Goal: Information Seeking & Learning: Learn about a topic

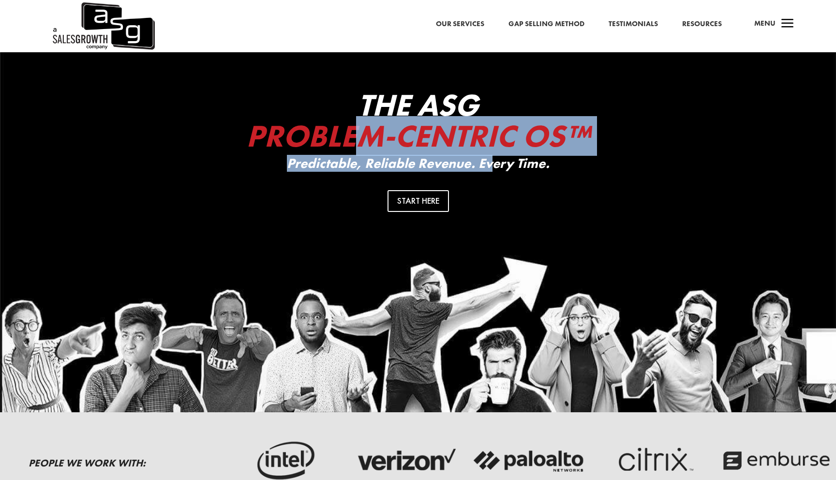
drag, startPoint x: 350, startPoint y: 137, endPoint x: 496, endPoint y: 156, distance: 147.2
click at [495, 156] on div "The ASG Problem-Centric OS™ Predictable, Reliable Revenue. Every Time." at bounding box center [417, 130] width 387 height 82
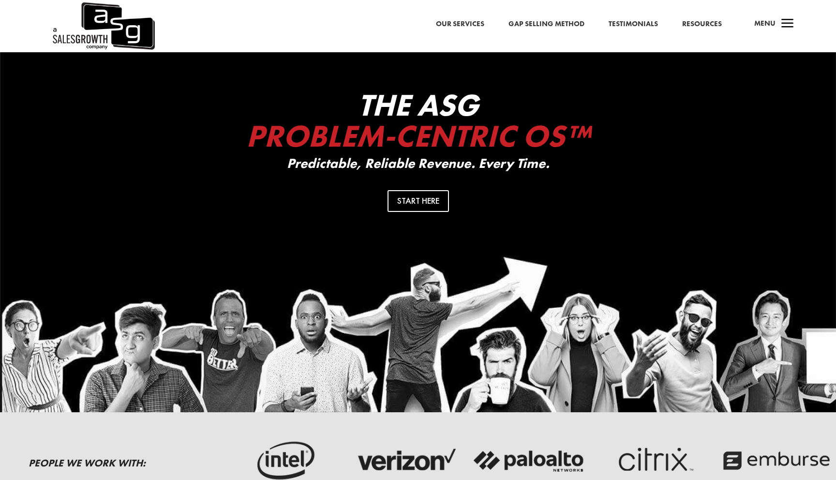
click at [496, 156] on p "Predictable, Reliable Revenue. Every Time." at bounding box center [417, 163] width 387 height 15
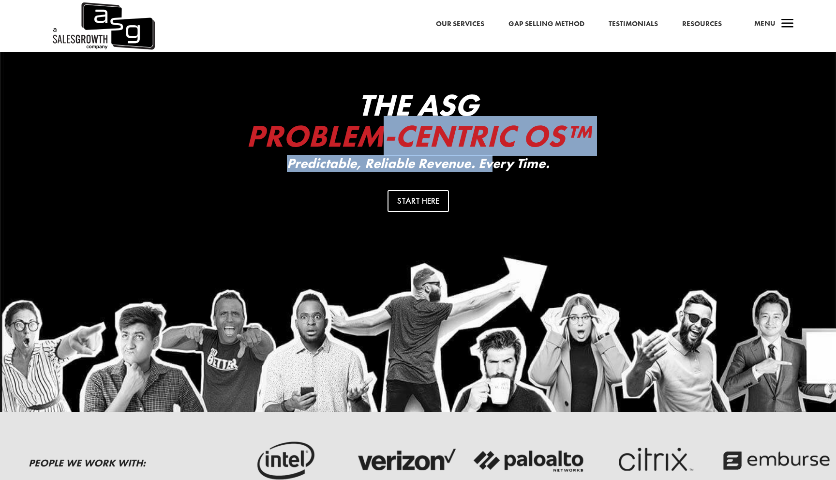
drag, startPoint x: 371, startPoint y: 130, endPoint x: 503, endPoint y: 159, distance: 135.1
click at [500, 158] on div "The ASG Problem-Centric OS™ Predictable, Reliable Revenue. Every Time." at bounding box center [417, 130] width 387 height 82
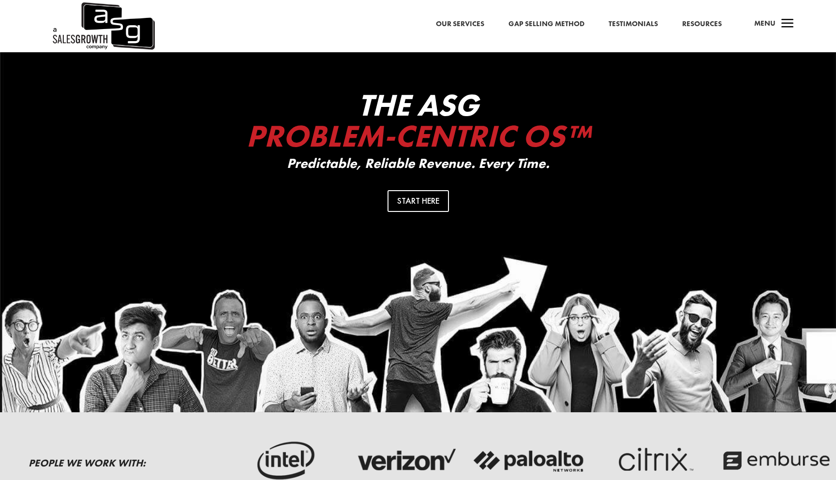
click at [505, 159] on p "Predictable, Reliable Revenue. Every Time." at bounding box center [417, 163] width 387 height 15
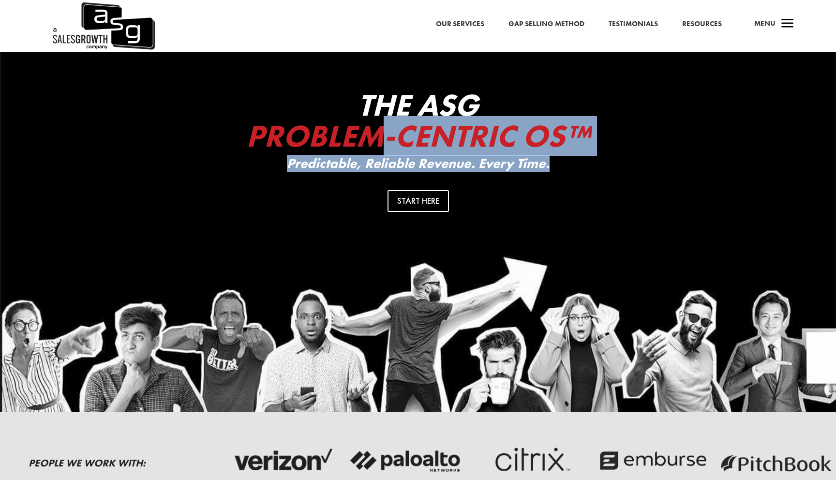
drag, startPoint x: 388, startPoint y: 135, endPoint x: 613, endPoint y: 173, distance: 228.5
click at [618, 173] on div "The ASG Problem-Centric OS™ Predictable, Reliable Revenue. Every Time. Start He…" at bounding box center [418, 232] width 836 height 360
click at [490, 131] on span "Problem-Centric OS™" at bounding box center [417, 136] width 343 height 40
